Goal: Information Seeking & Learning: Learn about a topic

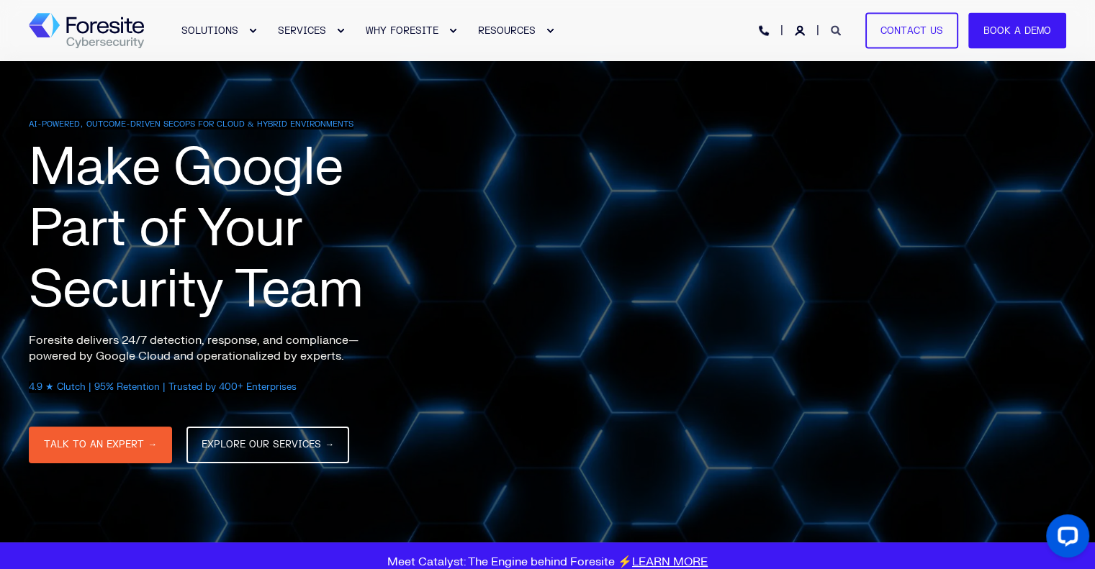
click at [840, 35] on link "Open Search" at bounding box center [837, 30] width 13 height 12
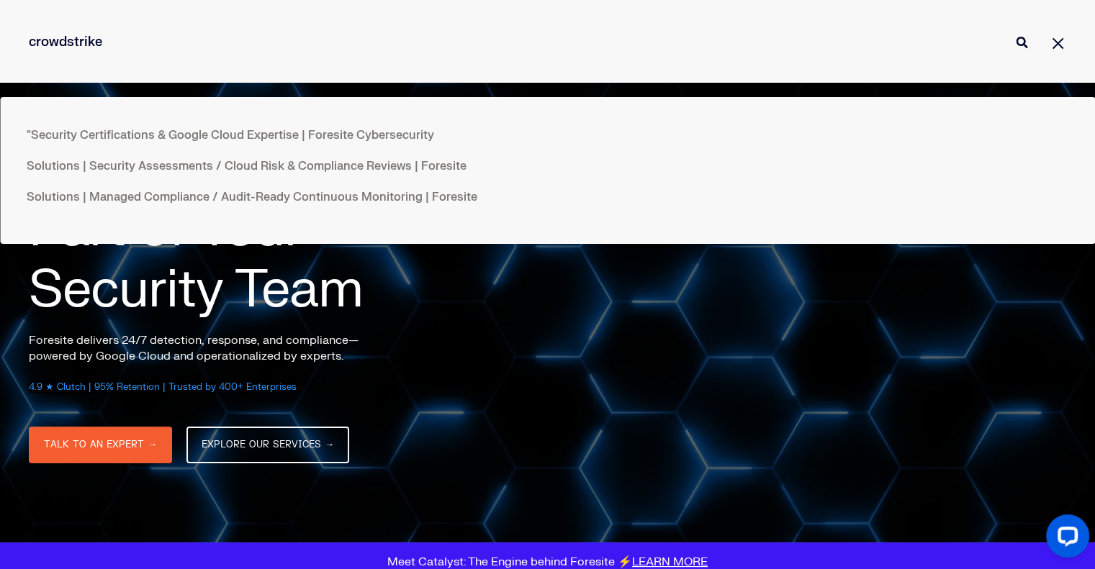
type input "crowdstrike"
click at [1013, 34] on button "Perform Search" at bounding box center [1021, 42] width 17 height 17
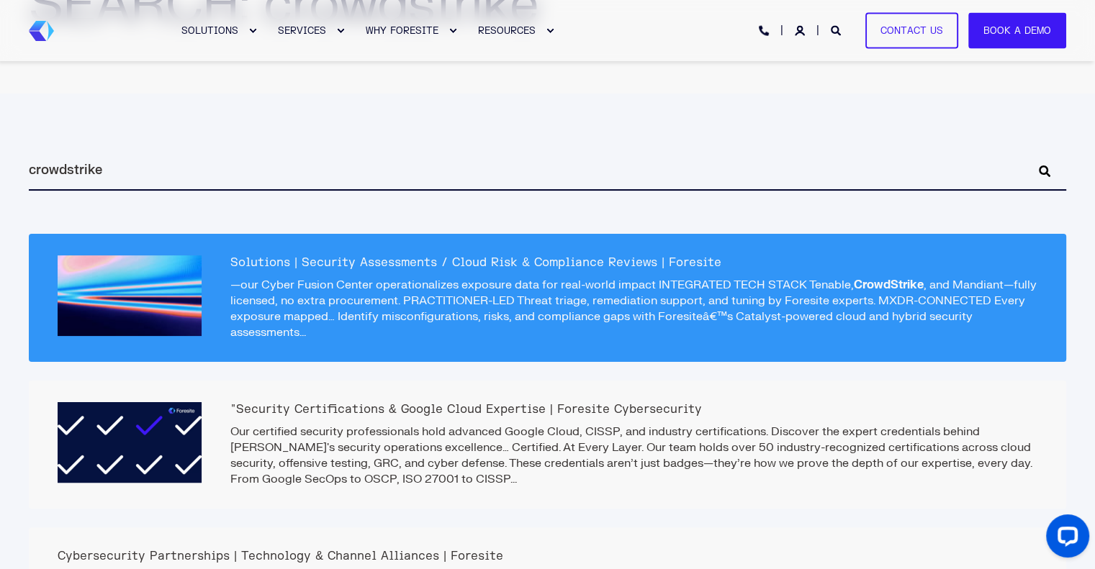
click at [193, 304] on div at bounding box center [130, 296] width 144 height 81
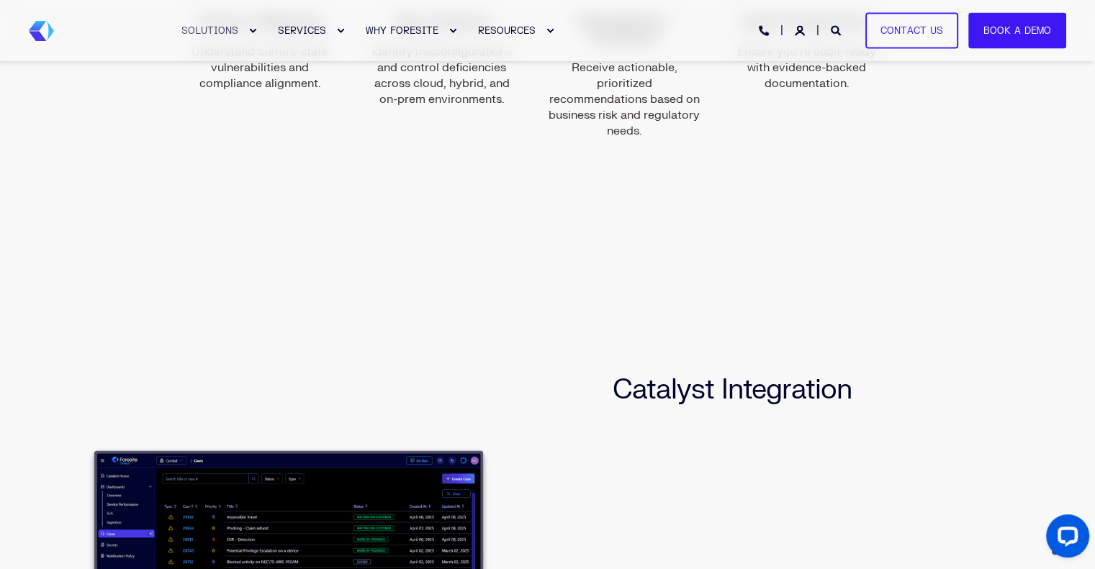
scroll to position [1511, 0]
